Goal: Information Seeking & Learning: Learn about a topic

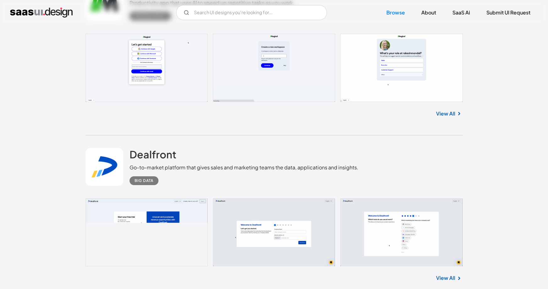
scroll to position [5353, 0]
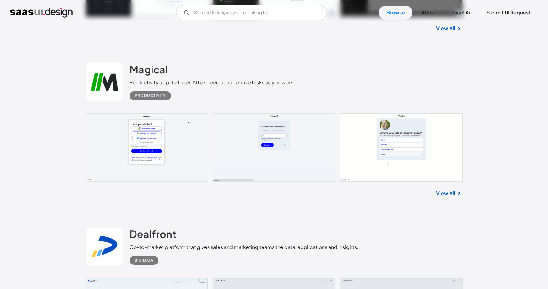
click at [198, 85] on div "Productivity app that uses AI to speed up repetitive tasks as you work" at bounding box center [212, 83] width 164 height 8
click at [147, 69] on h2 "Magical" at bounding box center [149, 69] width 38 height 13
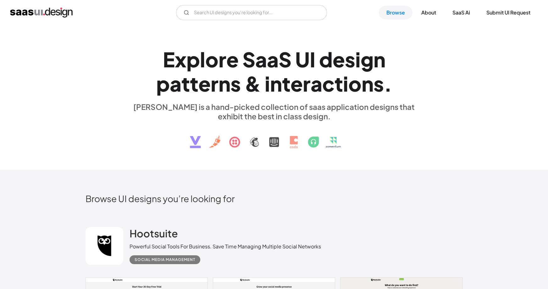
scroll to position [0, 0]
click at [466, 15] on link "SaaS Ai" at bounding box center [461, 13] width 33 height 14
click at [257, 10] on input "Email Form" at bounding box center [251, 12] width 151 height 15
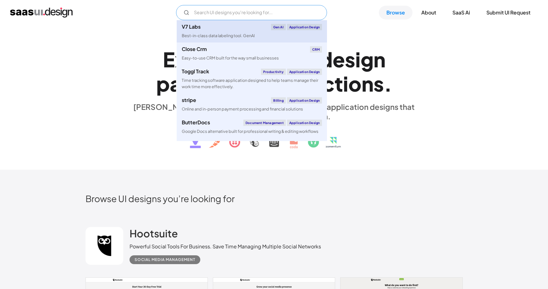
click at [225, 33] on div "Best-in-class data labeling tool. GenAI" at bounding box center [218, 36] width 73 height 6
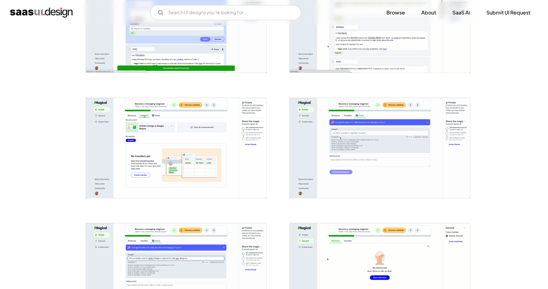
scroll to position [846, 0]
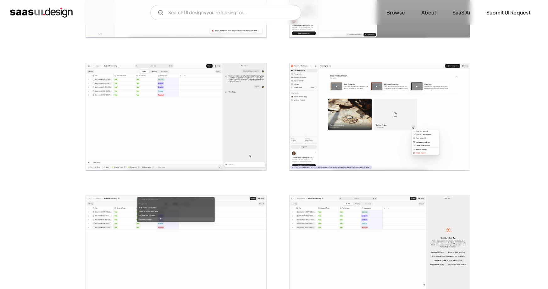
scroll to position [879, 0]
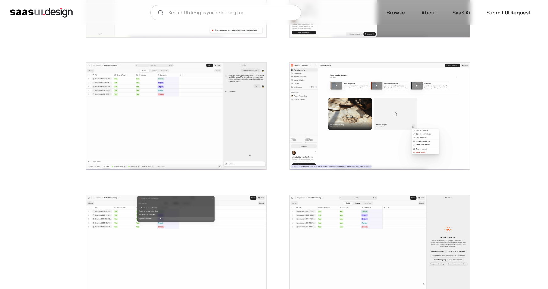
click at [256, 108] on img "open lightbox" at bounding box center [176, 116] width 181 height 107
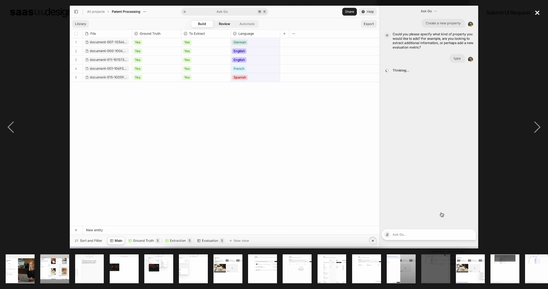
click at [536, 13] on div "close lightbox" at bounding box center [537, 13] width 21 height 14
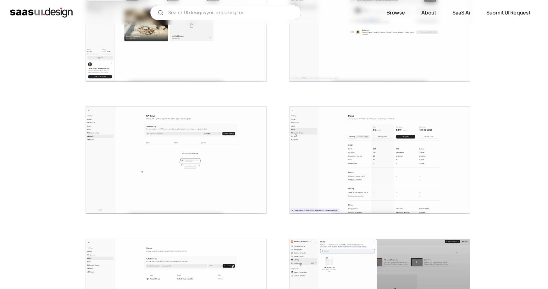
scroll to position [453, 0]
